Goal: Check status: Check status

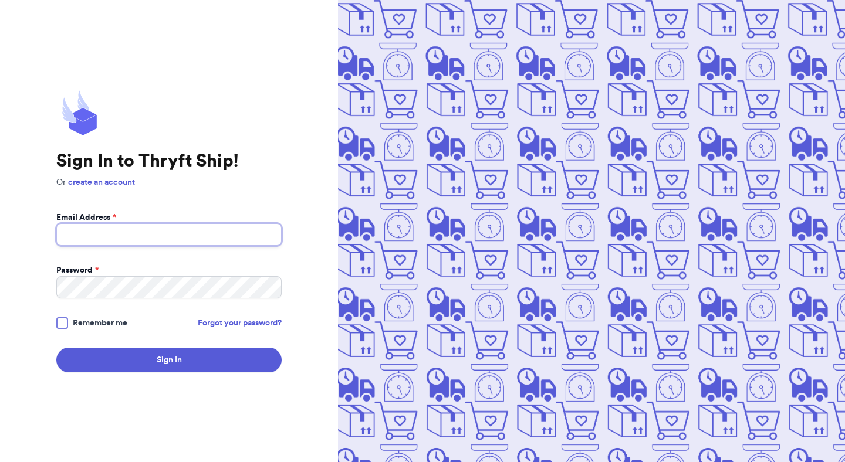
click at [215, 232] on input "Email Address *" at bounding box center [168, 235] width 225 height 22
type input "[EMAIL_ADDRESS][DOMAIN_NAME]"
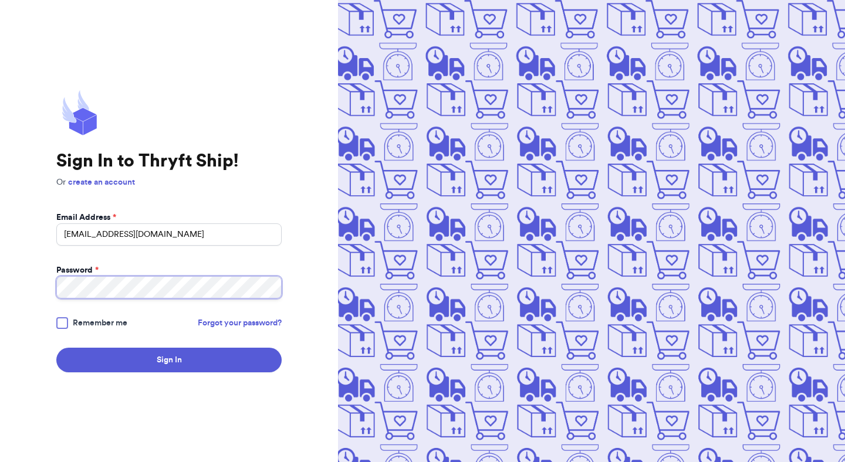
click at [56, 348] on button "Sign In" at bounding box center [168, 360] width 225 height 25
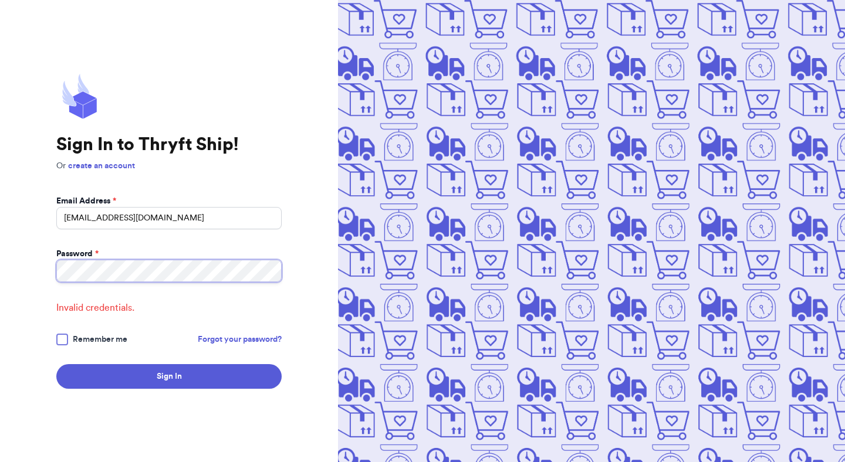
click at [56, 364] on button "Sign In" at bounding box center [168, 376] width 225 height 25
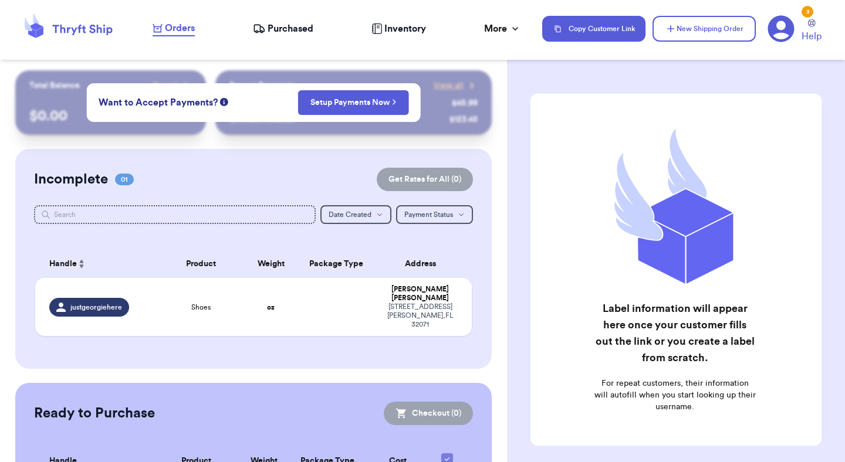
click at [306, 154] on div "Incomplete 01 Get Rates for All ( 0 ) Get Rates for All ( 0 ) Date Created Date…" at bounding box center [253, 259] width 476 height 220
click at [511, 160] on div "Label information will appear here once your customer fills out the link or you…" at bounding box center [676, 299] width 338 height 458
click at [455, 289] on div "[PERSON_NAME]" at bounding box center [419, 294] width 75 height 18
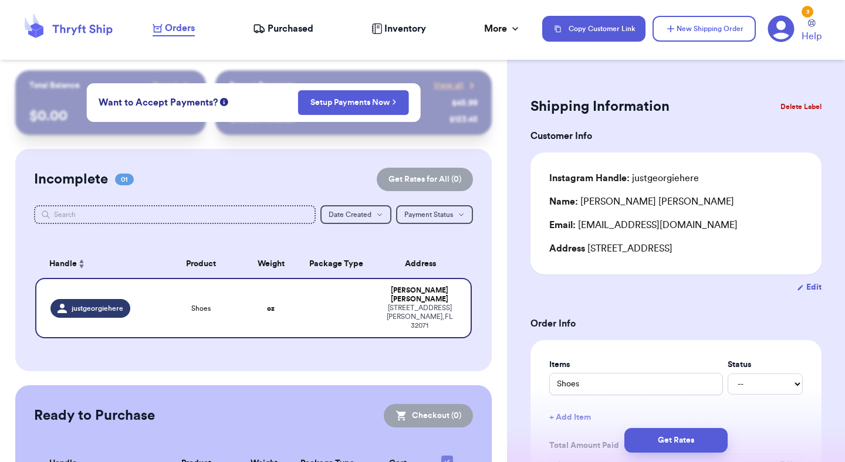
click at [496, 270] on div "Customer Link New Order Total Balance Payout $ 0.00 Recent Payments View all @ …" at bounding box center [253, 307] width 507 height 474
click at [309, 32] on span "Purchased" at bounding box center [291, 29] width 46 height 14
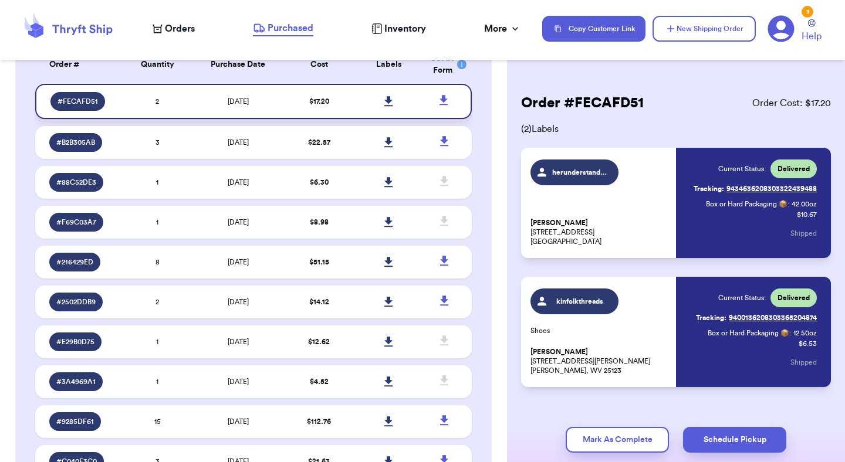
scroll to position [113, 0]
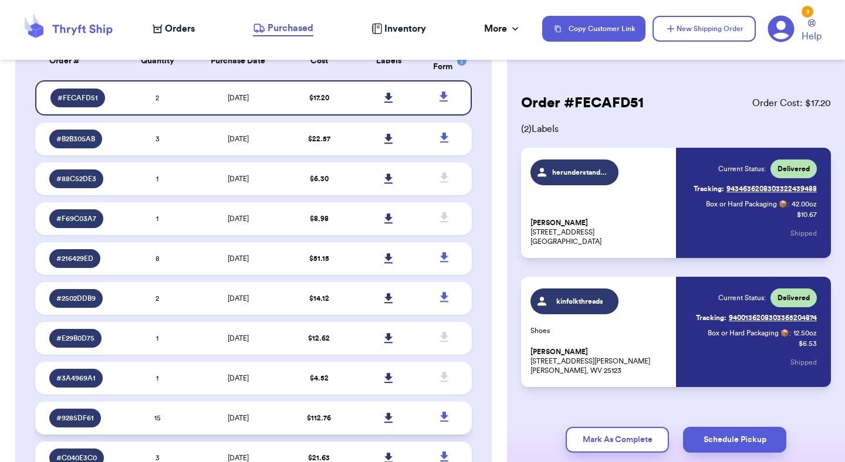
click at [191, 411] on td "15" at bounding box center [158, 418] width 70 height 33
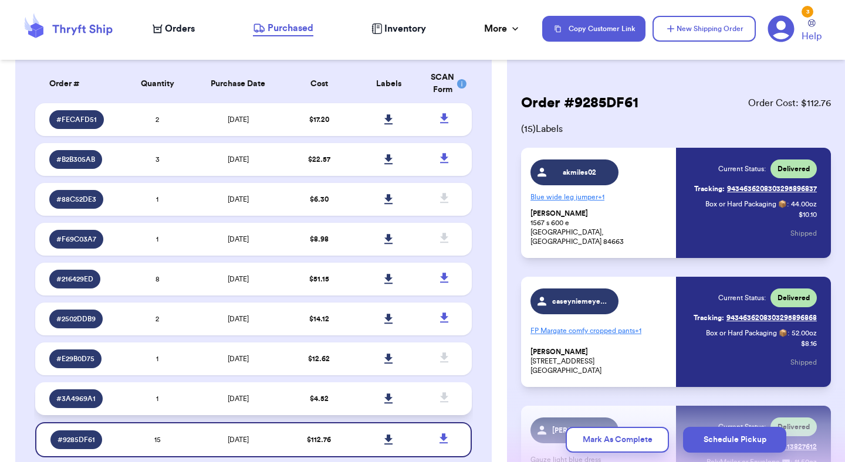
scroll to position [111, 0]
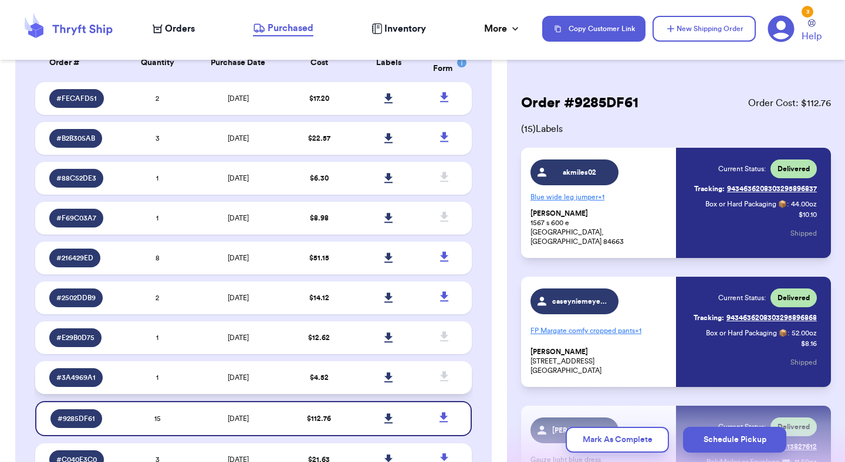
click at [182, 378] on td "1" at bounding box center [158, 377] width 70 height 33
